Goal: Information Seeking & Learning: Learn about a topic

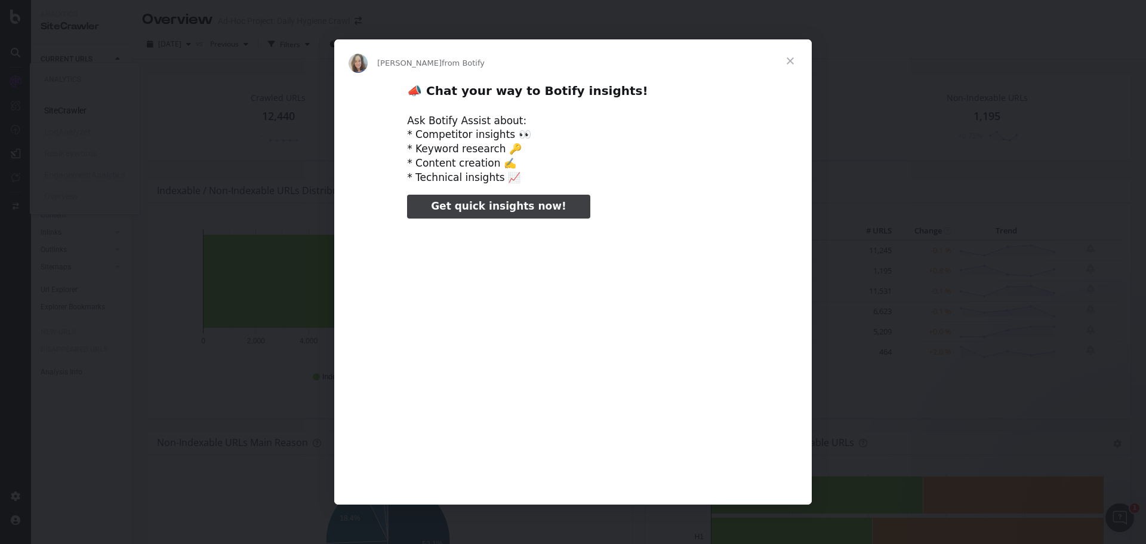
type input "25999"
click at [788, 61] on span "Close" at bounding box center [790, 60] width 43 height 43
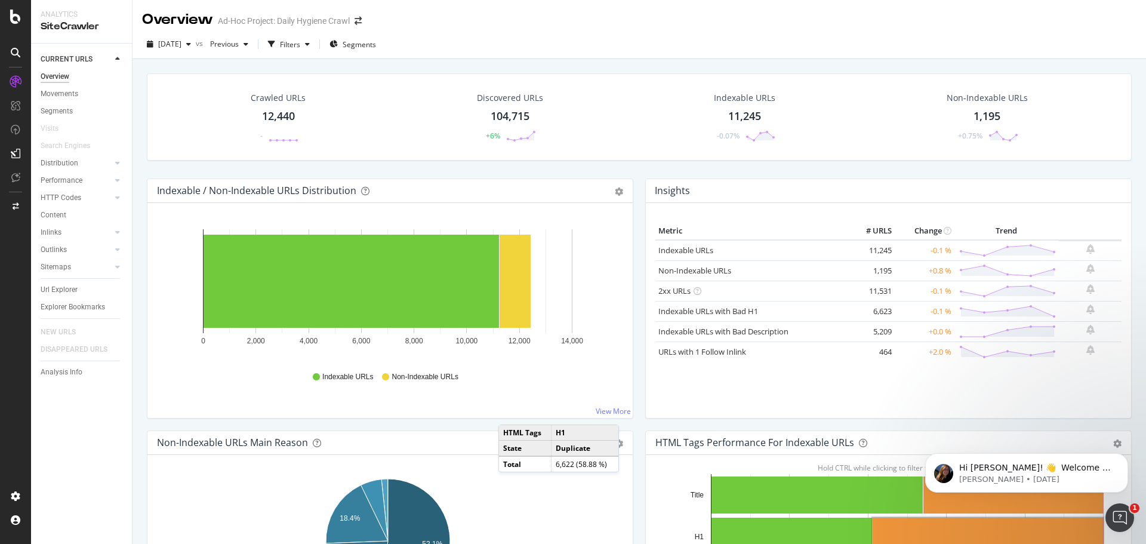
click at [691, 39] on div "[DATE] vs Previous Filters Segments" at bounding box center [640, 47] width 1014 height 24
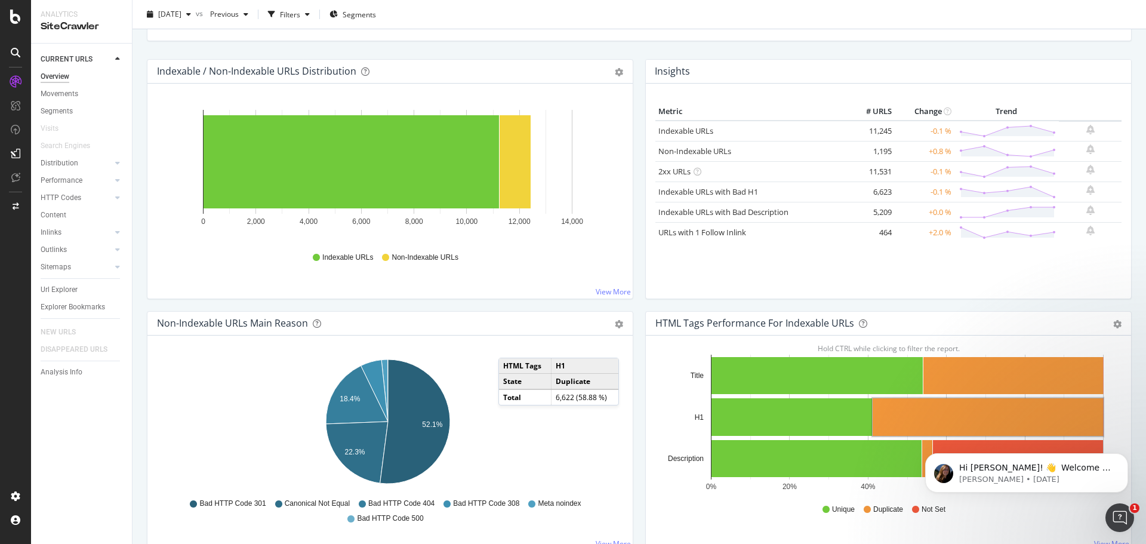
scroll to position [179, 0]
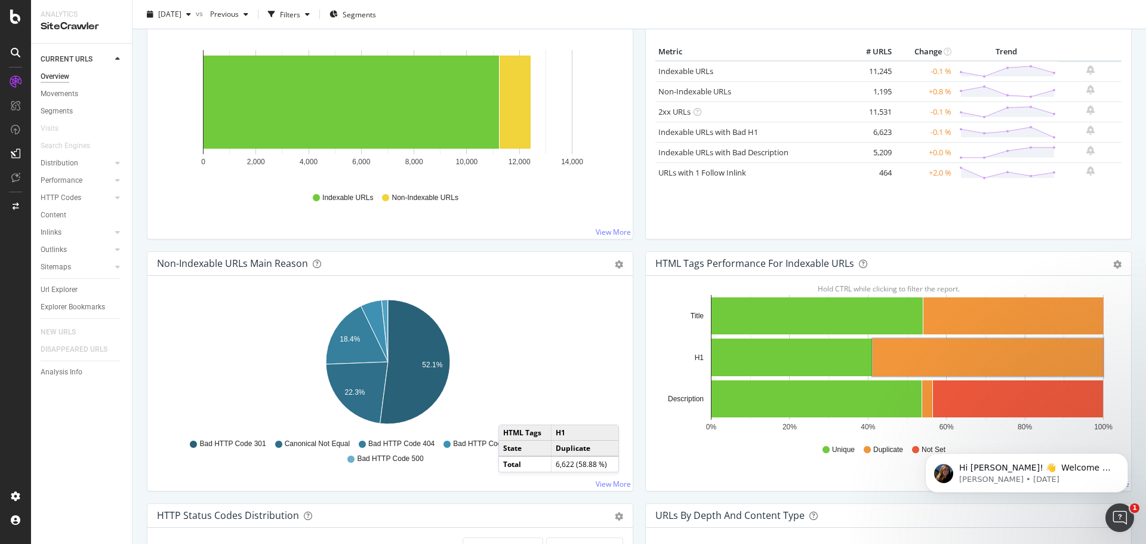
click at [639, 175] on div "Insights Metric # URLS Change Trend Indexable URLs 11,245 -0.1 % Non-Indexable …" at bounding box center [888, 125] width 499 height 252
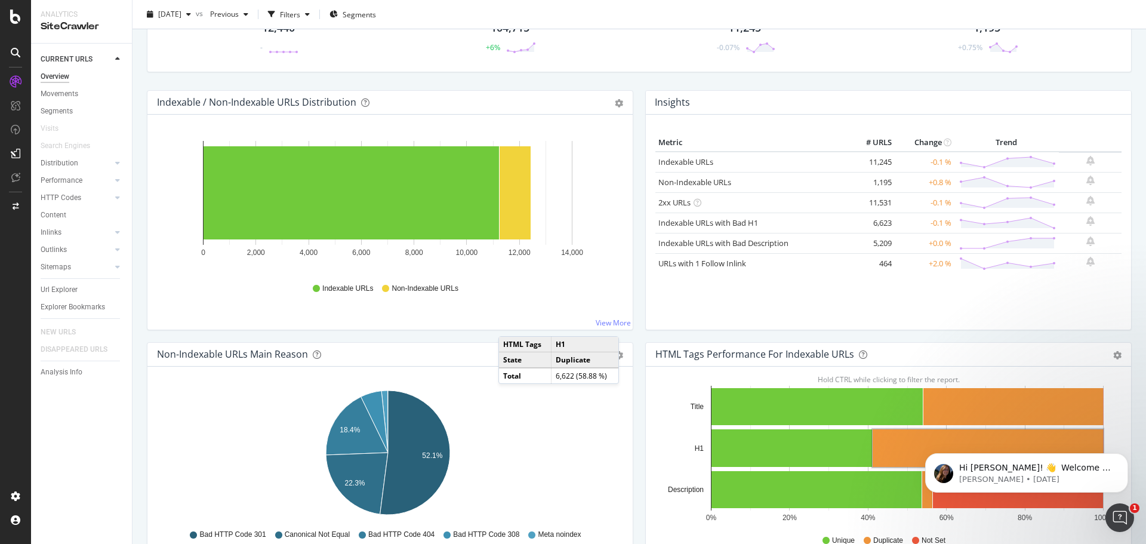
scroll to position [0, 0]
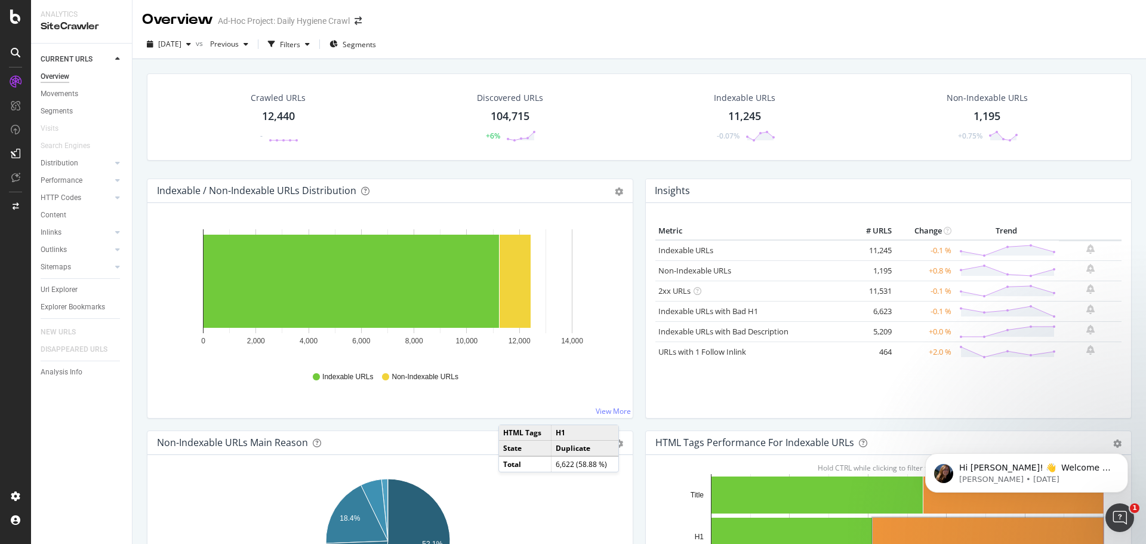
drag, startPoint x: 780, startPoint y: 86, endPoint x: 746, endPoint y: 41, distance: 56.2
click at [746, 41] on div "[DATE] vs Previous Filters Segments" at bounding box center [640, 47] width 1014 height 24
click at [593, 28] on div "Overview Ad-Hoc Project: Daily Hygiene Crawl" at bounding box center [640, 15] width 1014 height 30
click at [468, 408] on div "Hold CTRL while clicking to filter the report. 0 2,000 4,000 6,000 8,000 10,000…" at bounding box center [389, 310] width 485 height 215
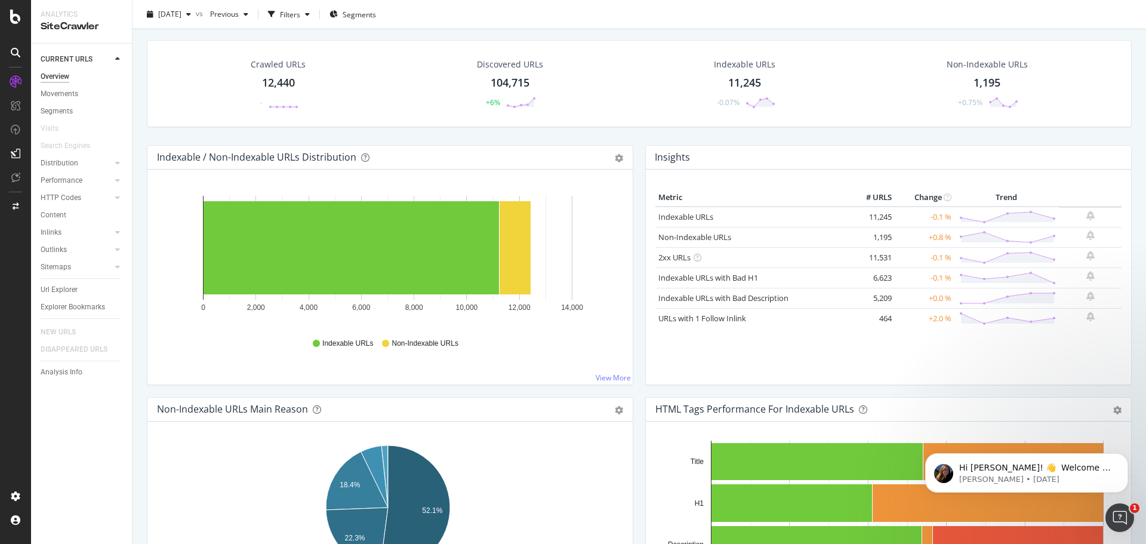
scroll to position [60, 0]
